Goal: Task Accomplishment & Management: Manage account settings

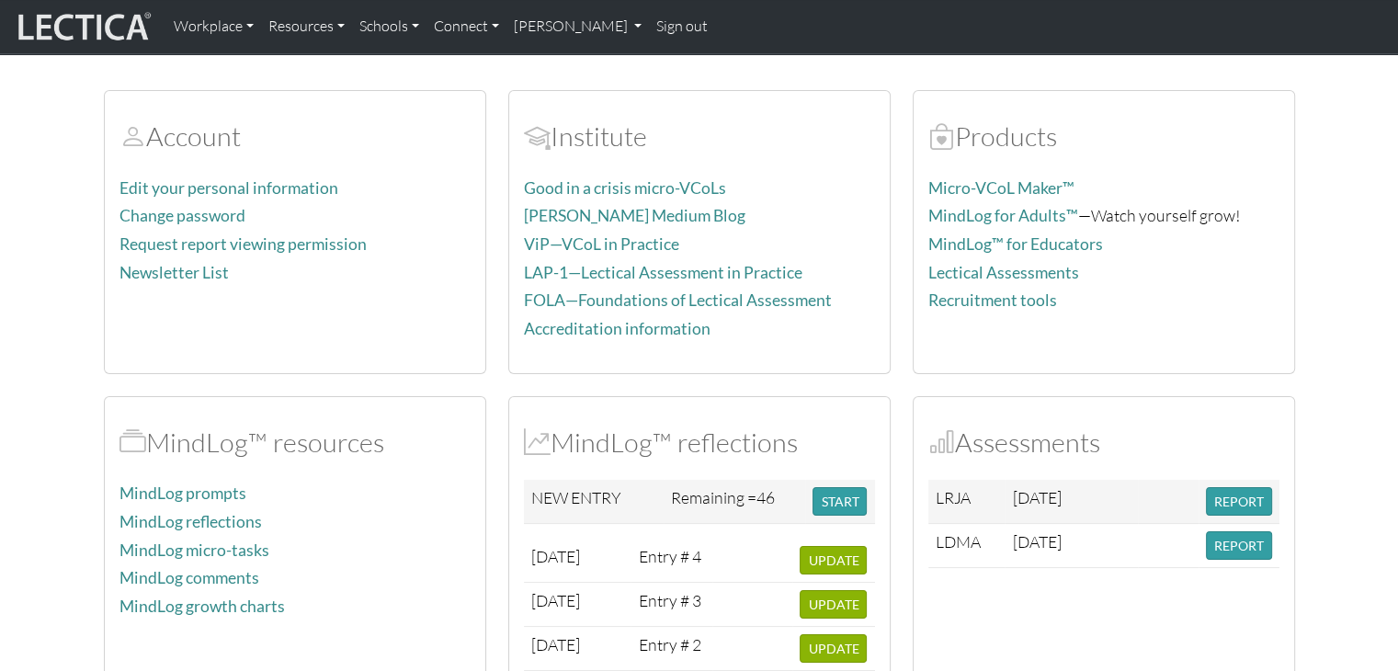
scroll to position [92, 0]
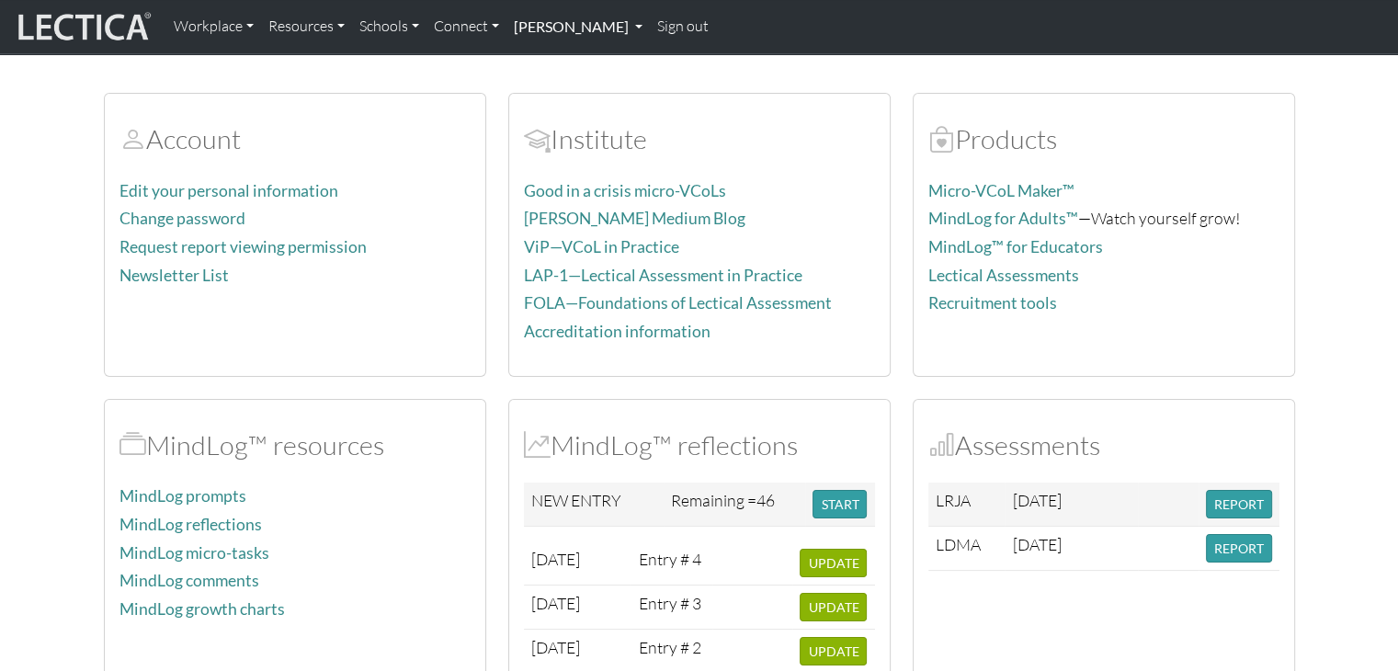
click at [602, 19] on link "[PERSON_NAME]" at bounding box center [578, 26] width 143 height 39
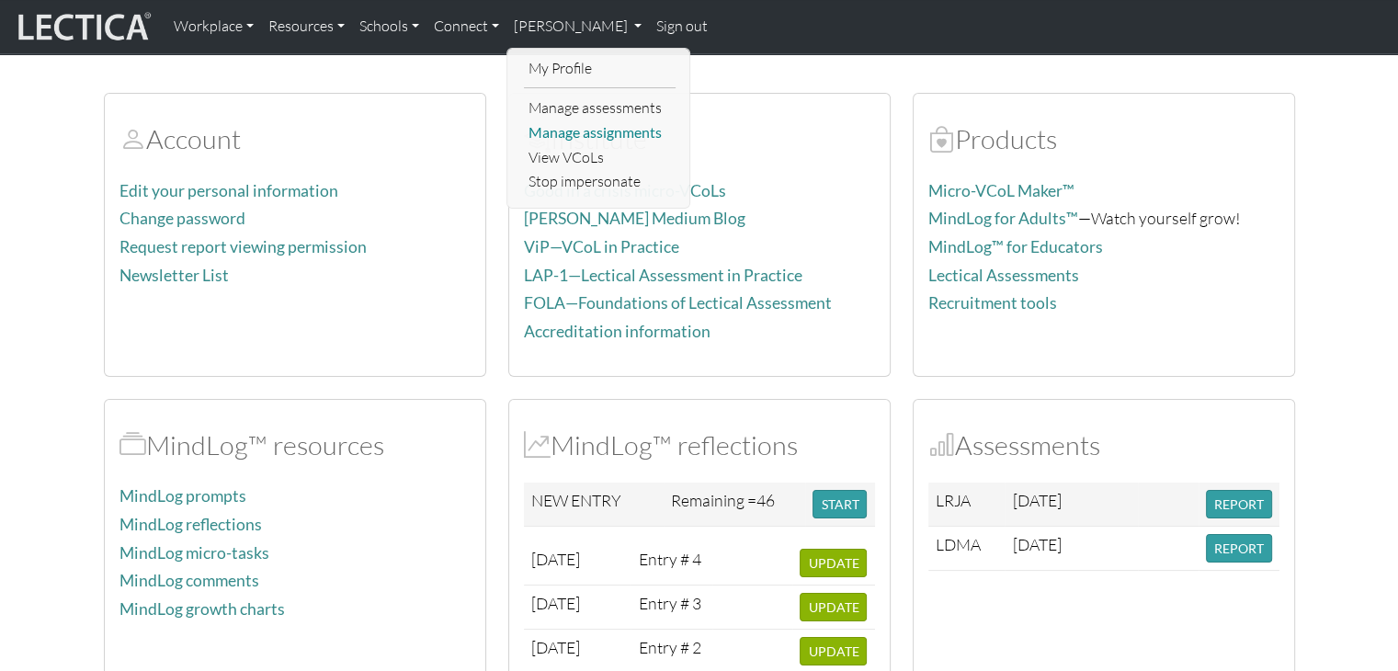
click at [599, 130] on link "Manage assignments" at bounding box center [600, 132] width 152 height 25
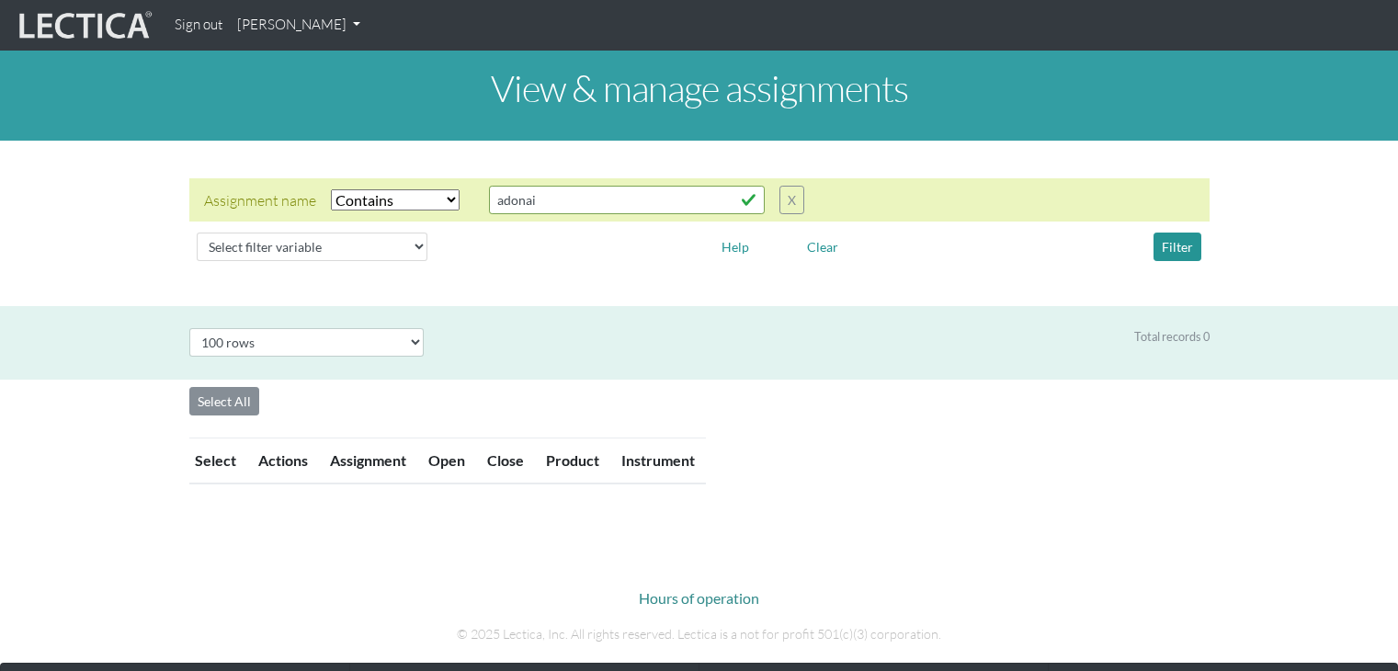
select select "icontains"
select select "100"
drag, startPoint x: 679, startPoint y: 194, endPoint x: 495, endPoint y: 196, distance: 184.8
click at [495, 196] on input "adonai" at bounding box center [627, 200] width 276 height 28
click at [1172, 246] on button "Filter" at bounding box center [1178, 247] width 48 height 28
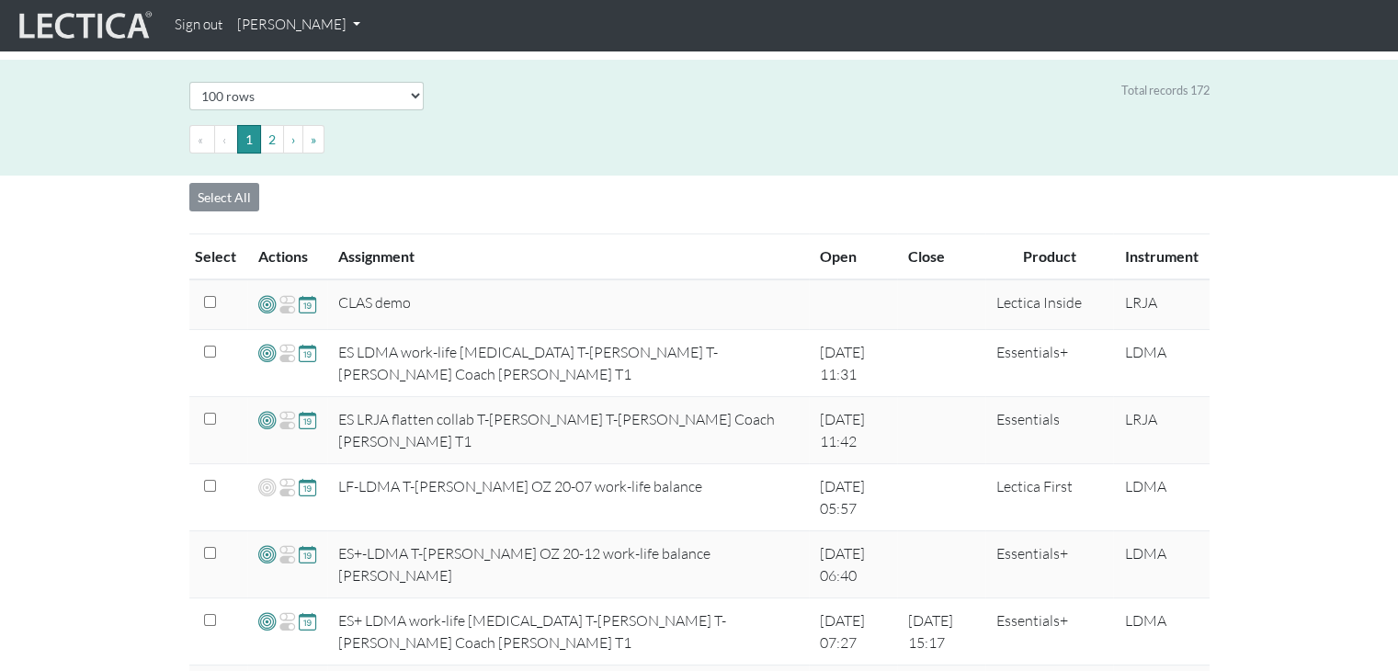
scroll to position [131, 0]
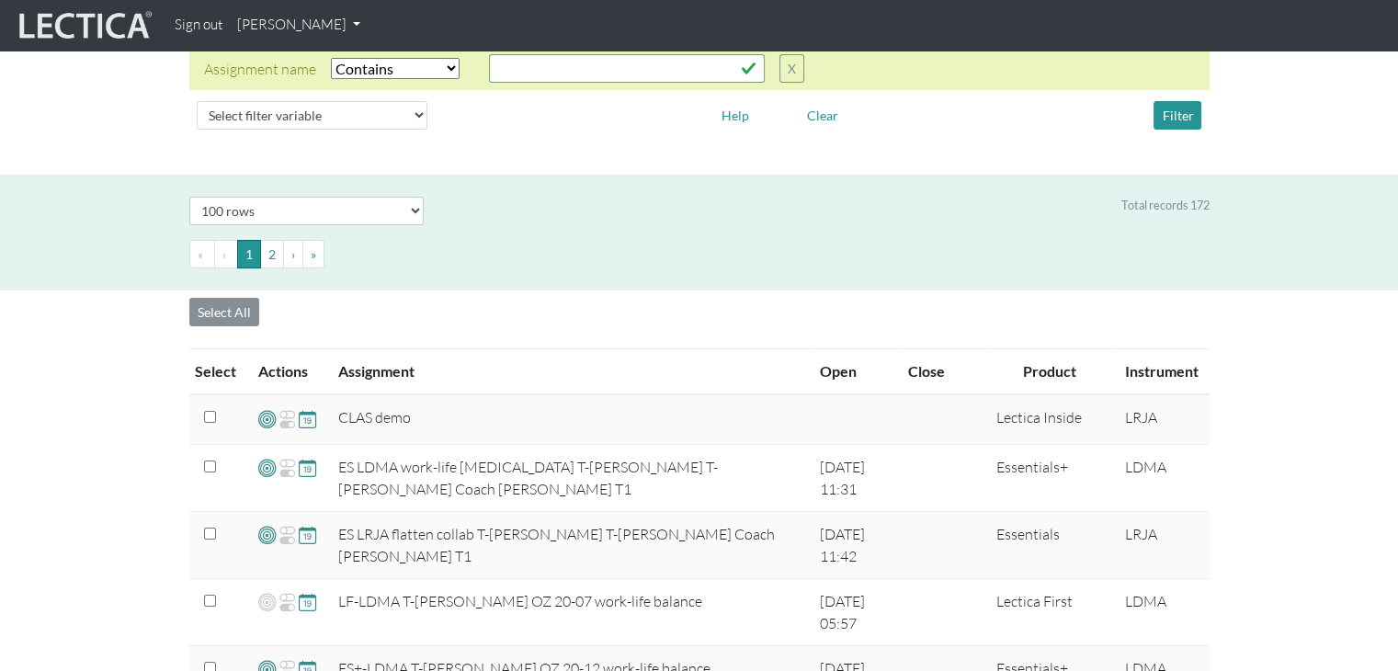
click at [1062, 375] on th "Product" at bounding box center [1049, 372] width 128 height 46
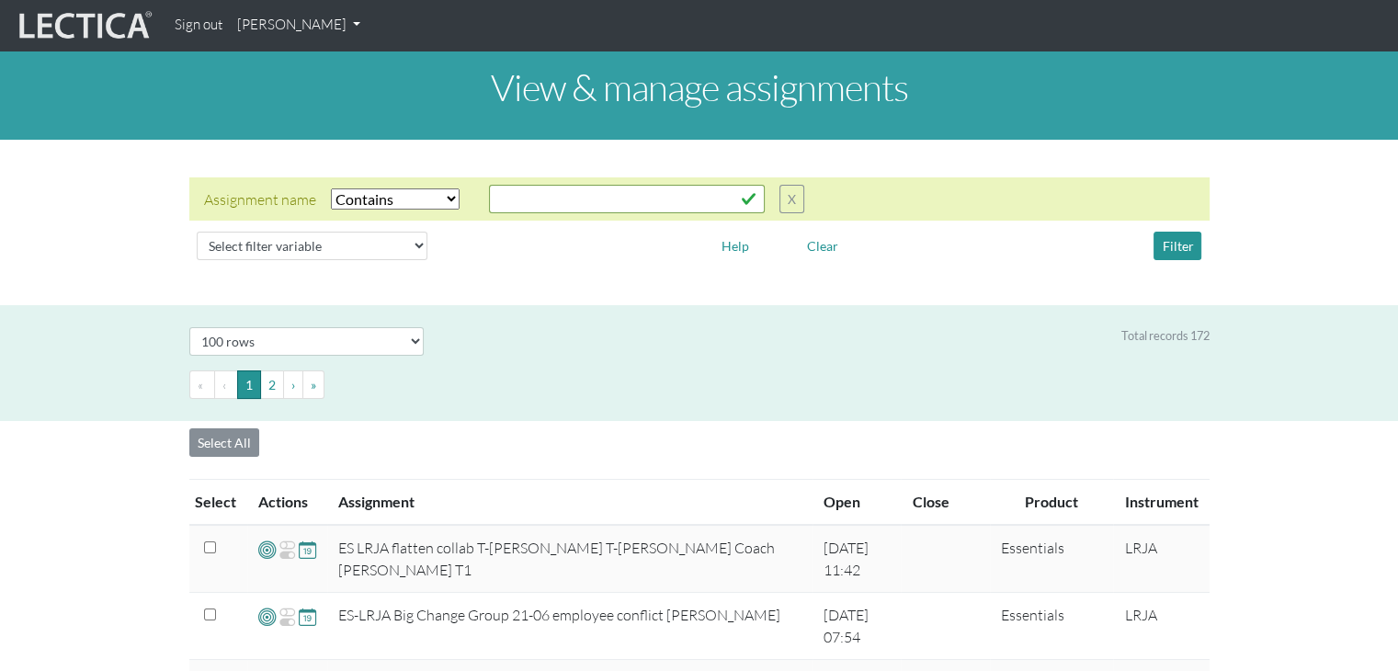
scroll to position [0, 0]
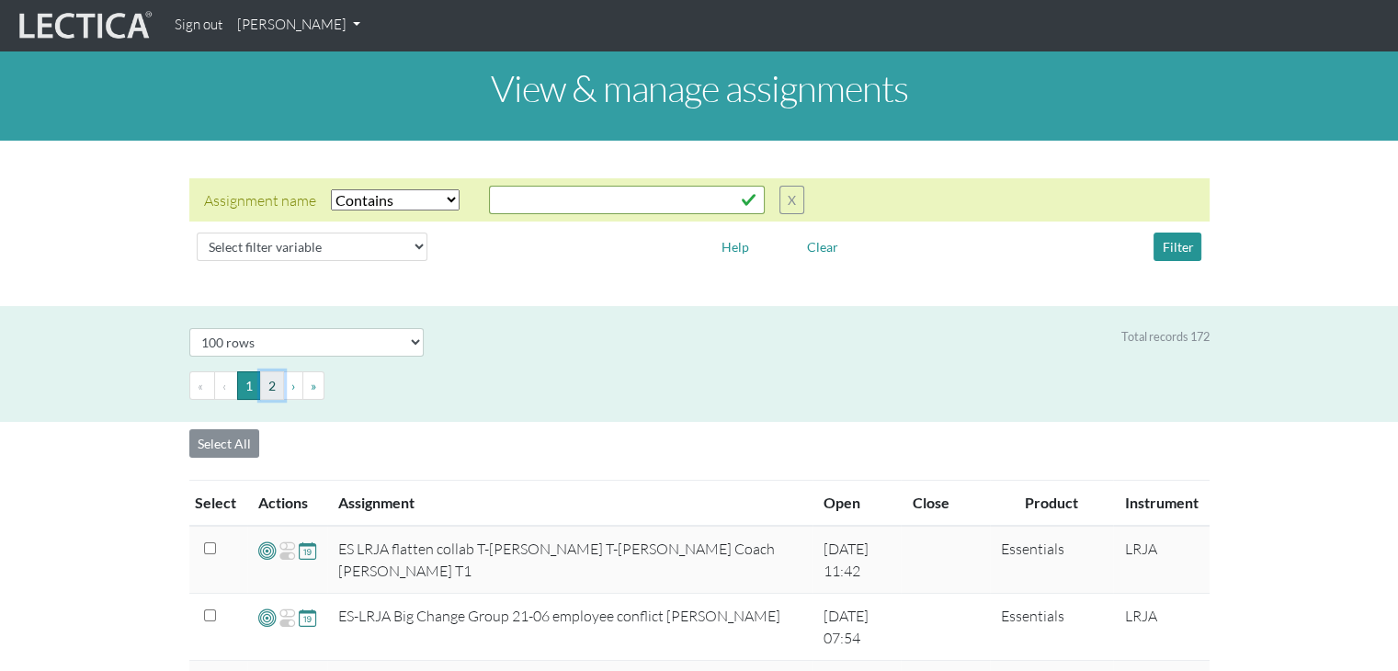
click at [260, 395] on button "2" at bounding box center [272, 385] width 24 height 28
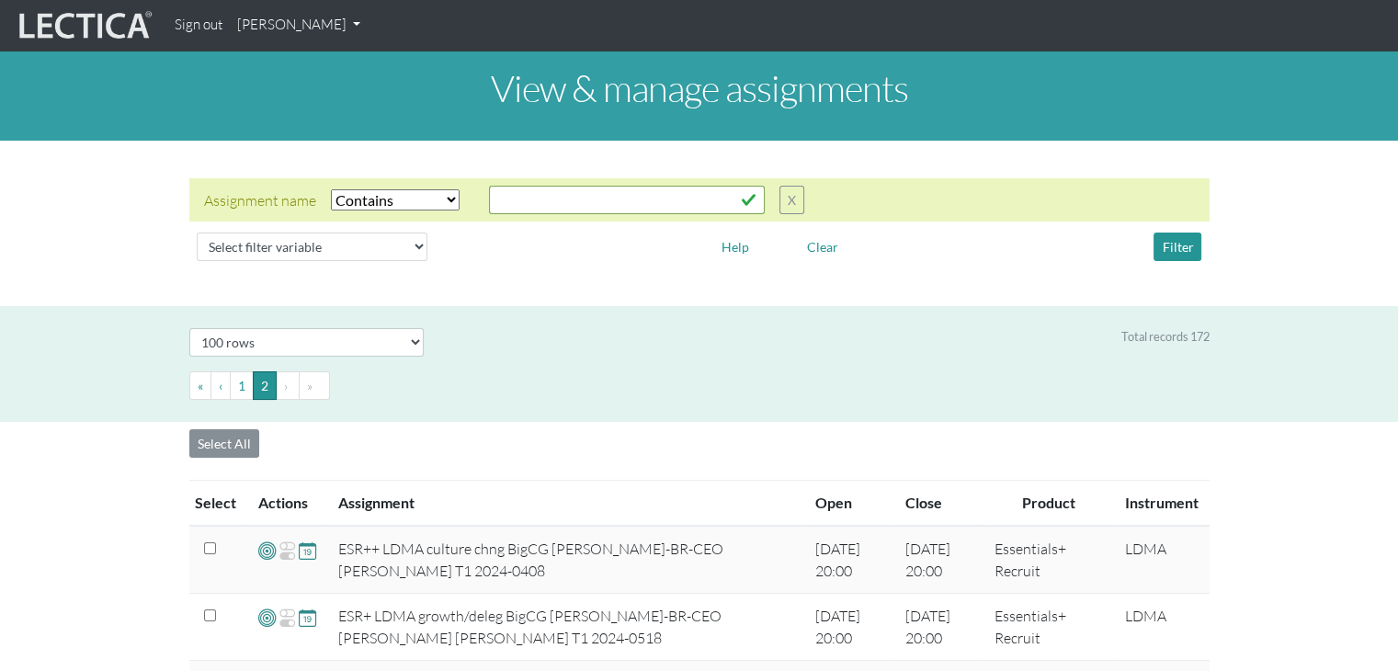
click at [324, 19] on link "[PERSON_NAME]" at bounding box center [299, 25] width 138 height 36
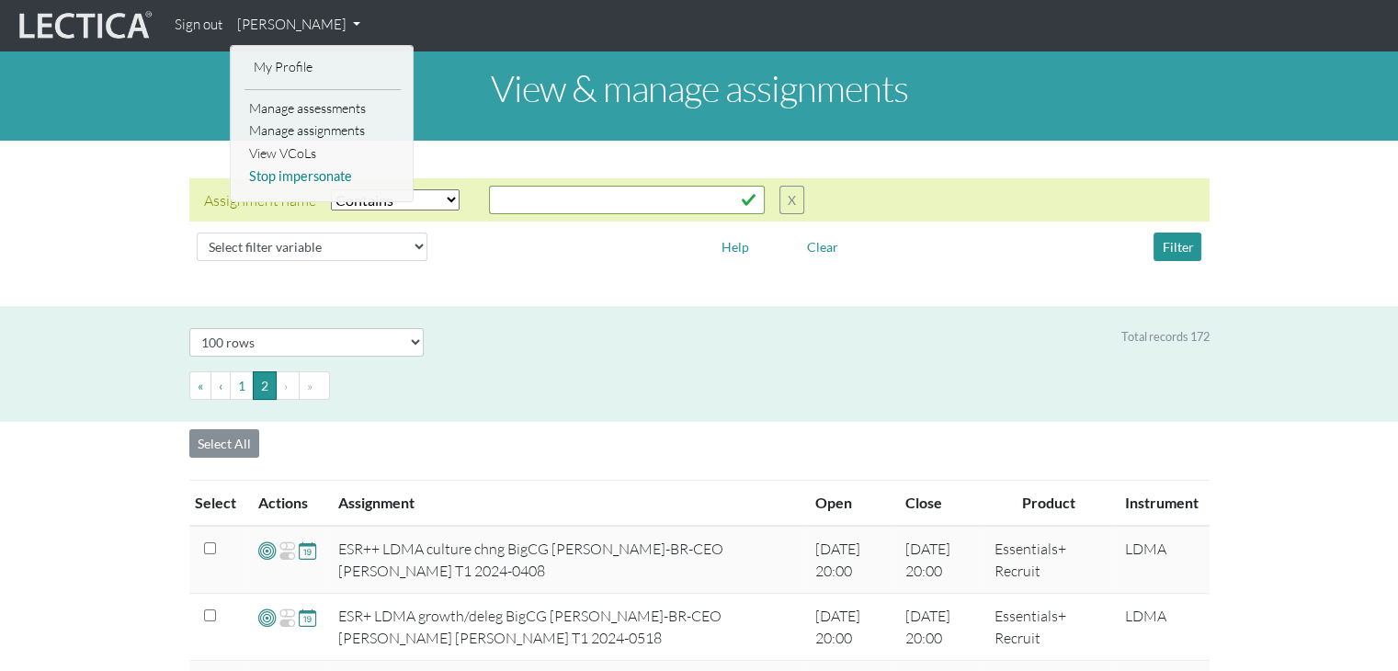
click at [299, 177] on link "Stop impersonate" at bounding box center [323, 176] width 156 height 23
